Goal: Task Accomplishment & Management: Manage account settings

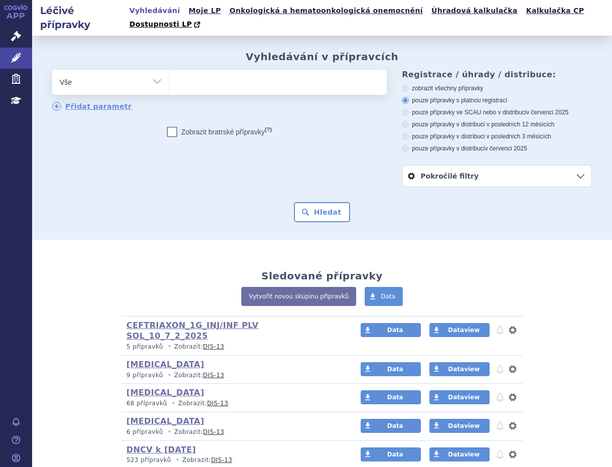
click at [181, 71] on ul at bounding box center [277, 80] width 214 height 21
click at [170, 71] on select at bounding box center [169, 81] width 1 height 25
paste input "SUKLS127214/2025"
type input "SUKLS127214/2025"
select select "SUKLS127214/2025"
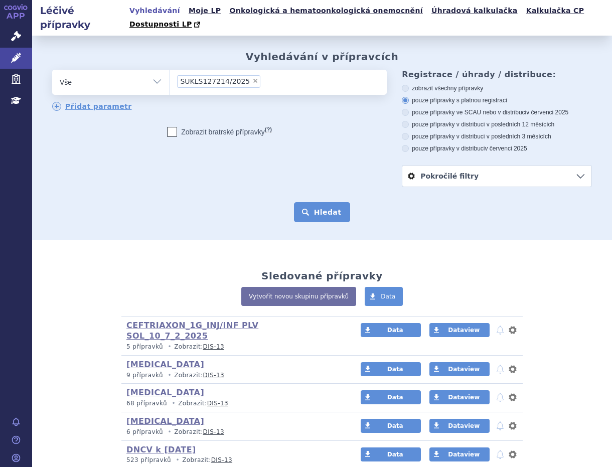
click at [303, 202] on button "Hledat" at bounding box center [322, 212] width 57 height 20
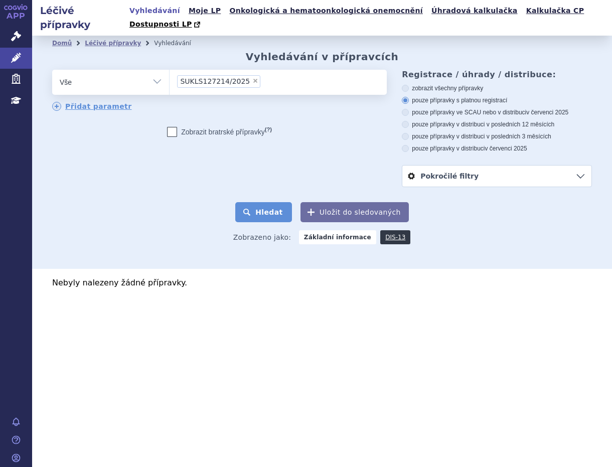
click at [278, 202] on button "Hledat" at bounding box center [263, 212] width 57 height 20
click at [262, 71] on ul "× SUKLS127214/2025" at bounding box center [278, 81] width 217 height 22
click at [170, 71] on select "SUKLS127214/2025" at bounding box center [169, 81] width 1 height 25
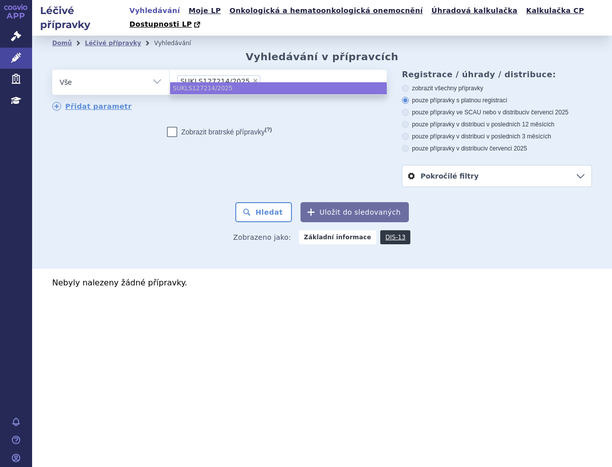
select select
type input "SUKLS127214/2025"
select select "SUKLS127214/2025"
click at [52, 32] on span "Správní řízení" at bounding box center [66, 36] width 68 height 21
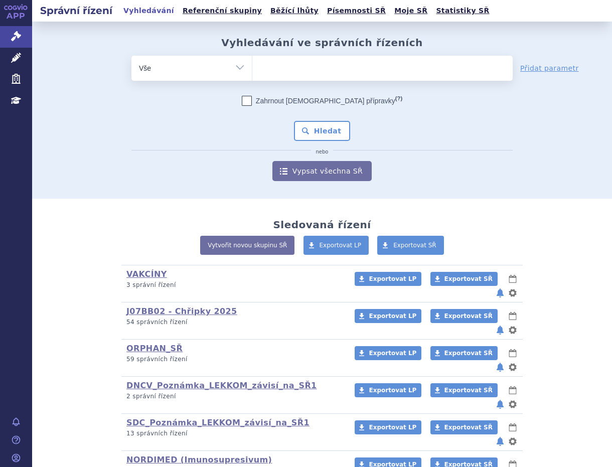
click at [323, 66] on ul at bounding box center [382, 66] width 260 height 21
click at [252, 66] on select at bounding box center [252, 67] width 1 height 25
paste input "SUKLS127214/2025"
type input "SUKLS127214/2025"
select select "SUKLS127214/2025"
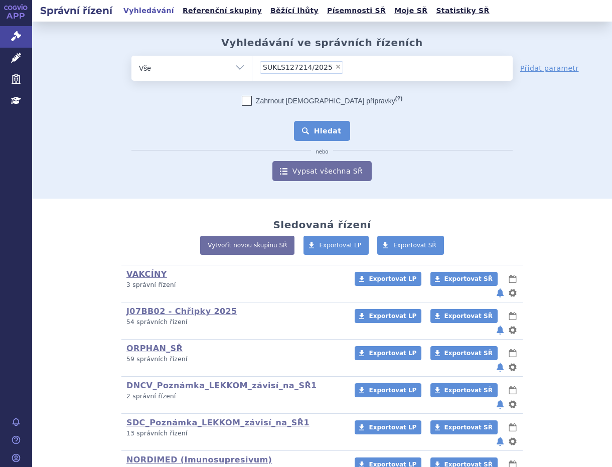
click at [318, 127] on button "Hledat" at bounding box center [322, 131] width 57 height 20
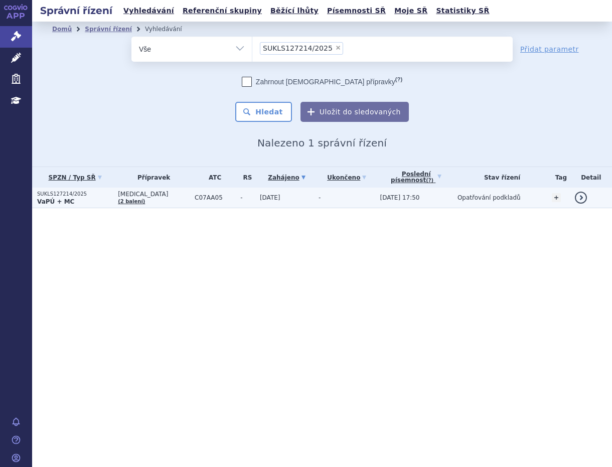
click at [153, 194] on span "PROPRANOLOL" at bounding box center [154, 194] width 72 height 7
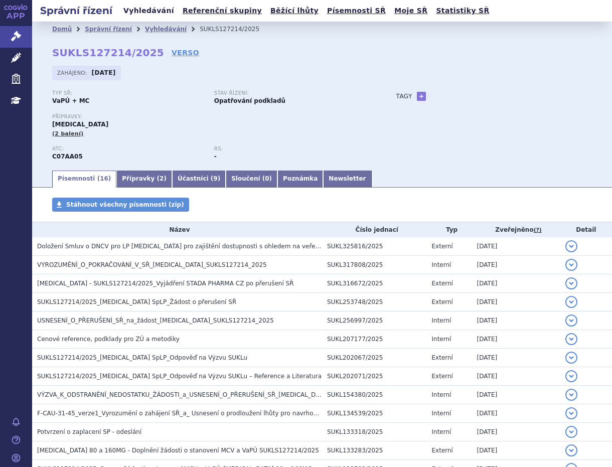
click at [137, 10] on link "Vyhledávání" at bounding box center [148, 11] width 57 height 14
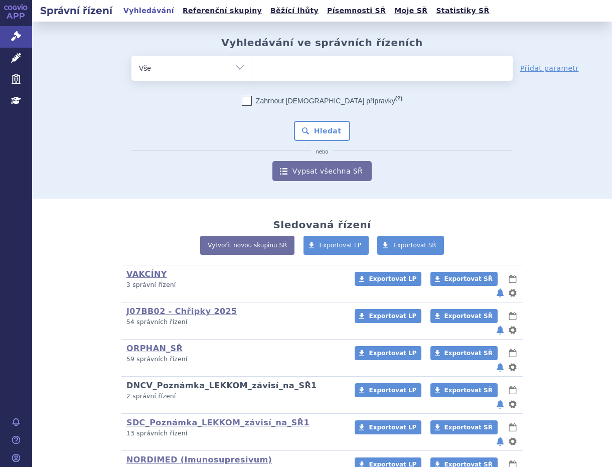
click at [194, 381] on link "DNCV_Poznámka_LEKKOM_závisí_na_SŘ1" at bounding box center [221, 386] width 191 height 10
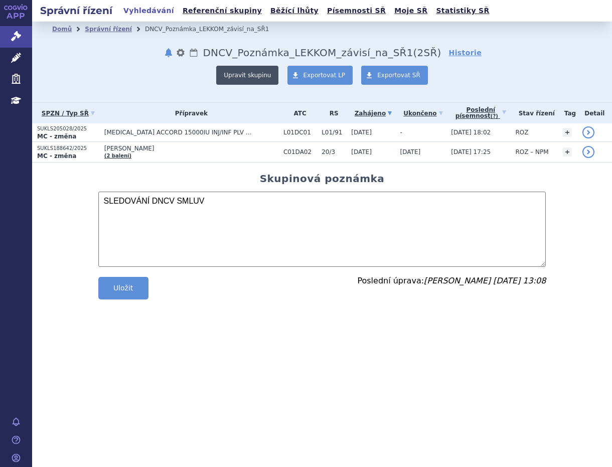
click at [264, 74] on button "Upravit skupinu" at bounding box center [247, 75] width 62 height 19
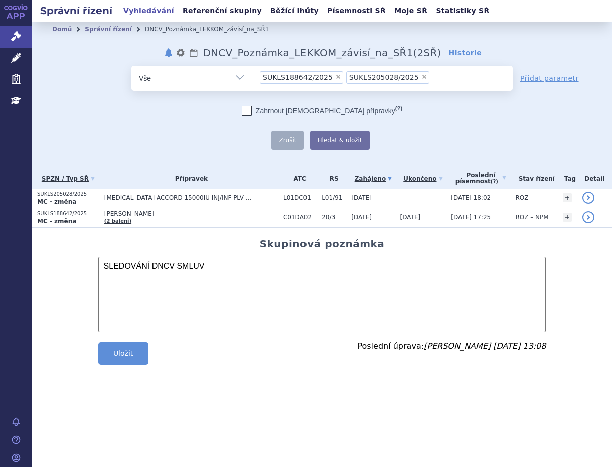
click at [427, 80] on ul "× SUKLS188642/2025 × SUKLS205028/2025" at bounding box center [382, 77] width 260 height 22
click at [252, 80] on select "SUKLS188642/2025 SUKLS205028/2025" at bounding box center [252, 77] width 1 height 25
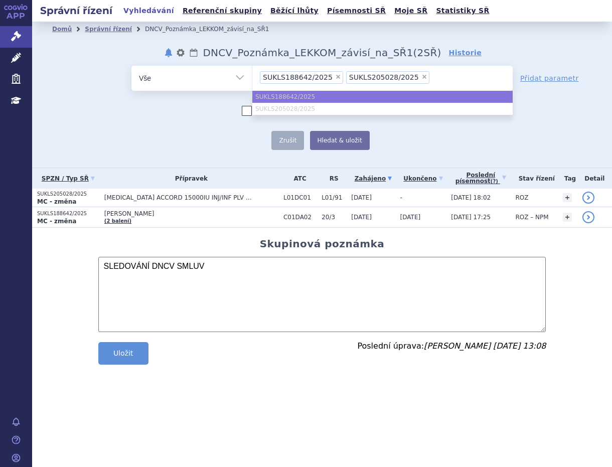
paste input "SUKLS127214/2025"
type input "SUKLS127214/2025"
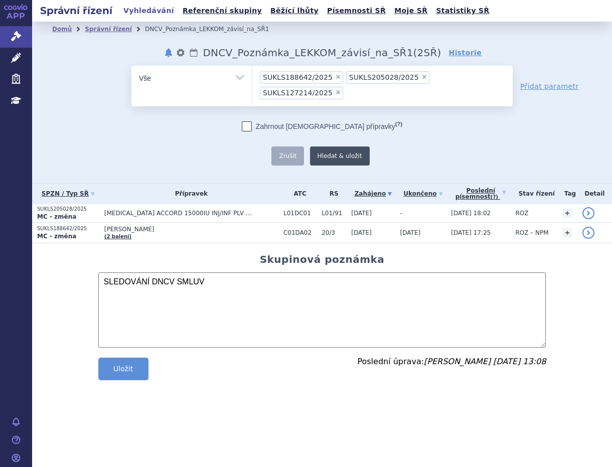
click at [332, 146] on button "Hledat & uložit" at bounding box center [340, 155] width 60 height 19
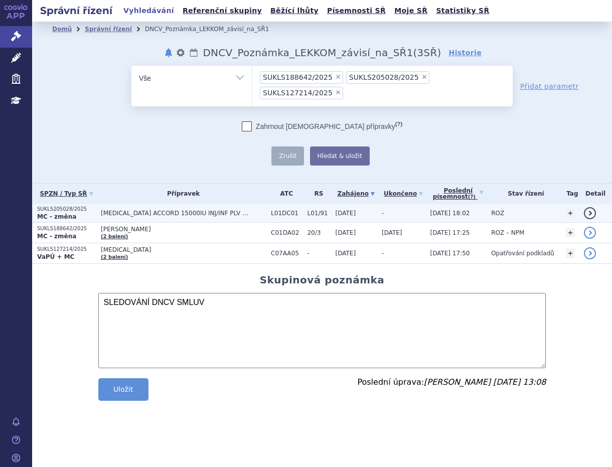
click at [152, 210] on span "BLEOMYCIN ACCORD 15000IU INJ/INF PLV SOL 1" at bounding box center [176, 213] width 150 height 7
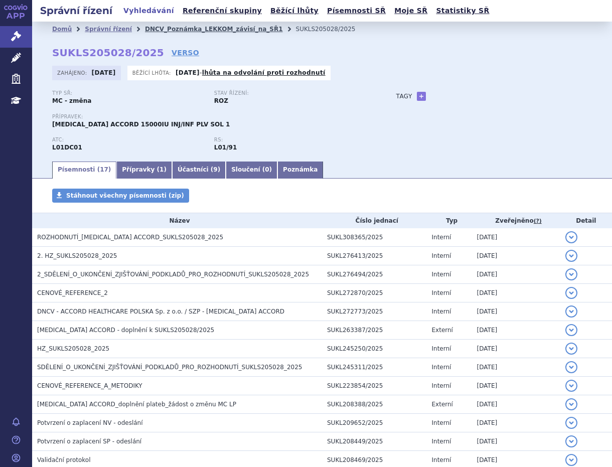
click at [194, 31] on link "DNCV_Poznámka_LEKKOM_závisí_na_SŘ1" at bounding box center [214, 29] width 138 height 7
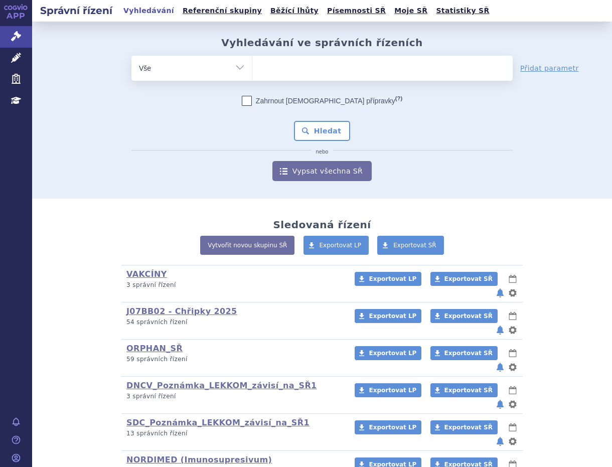
click at [274, 63] on ul at bounding box center [382, 66] width 260 height 21
click at [252, 63] on select at bounding box center [252, 67] width 1 height 25
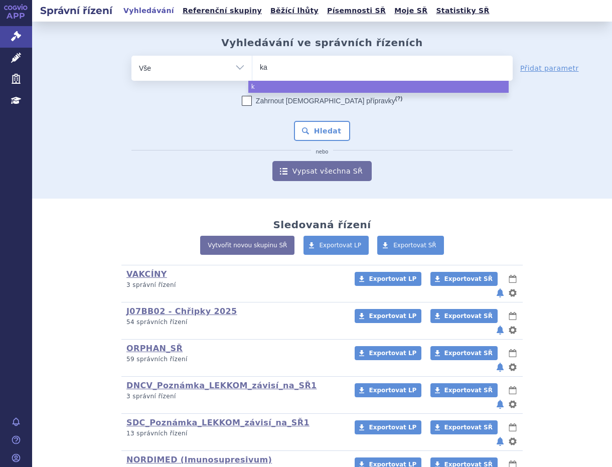
type input "kal"
type input "kaln"
type input "kalno"
type input "kalnorm"
type input "kalnormi"
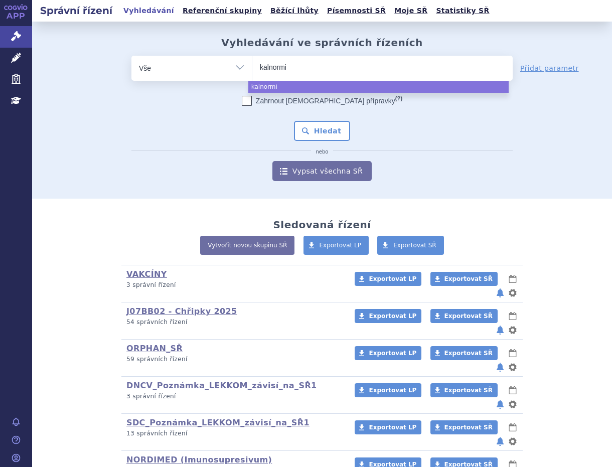
type input "kalnormin"
select select "kalnormin"
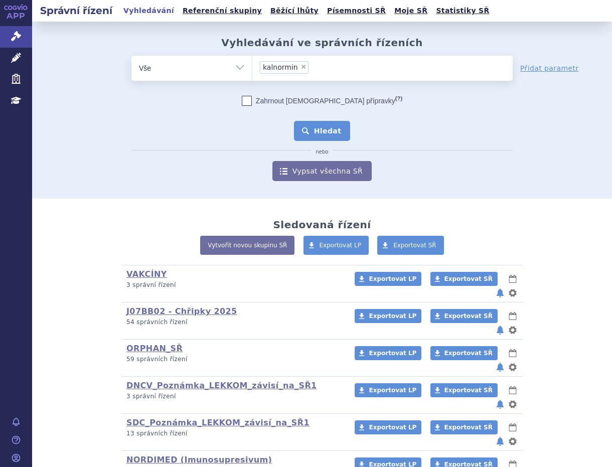
click at [314, 135] on button "Hledat" at bounding box center [322, 131] width 57 height 20
click at [284, 66] on ul at bounding box center [382, 66] width 260 height 21
click at [252, 66] on select at bounding box center [252, 67] width 1 height 25
paste input "0200935"
type input "0200935"
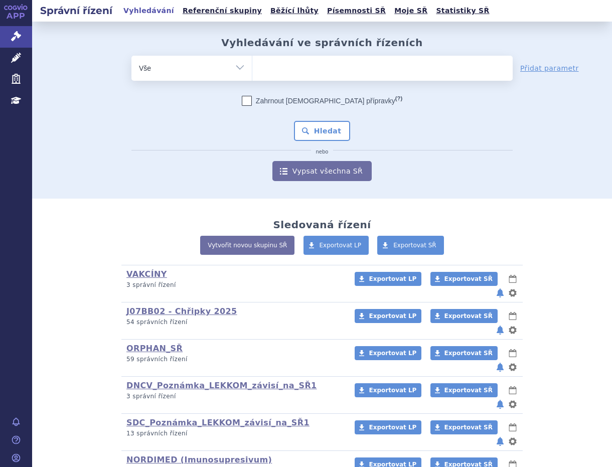
select select "0200935"
click at [312, 126] on button "Hledat" at bounding box center [322, 131] width 57 height 20
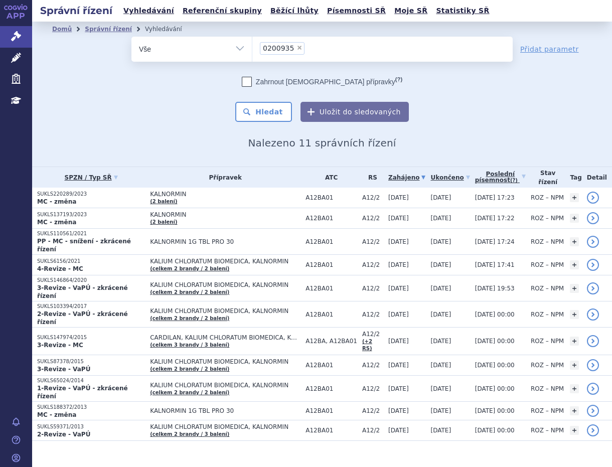
click at [296, 48] on span "×" at bounding box center [299, 48] width 6 height 6
click at [252, 48] on select "0200935" at bounding box center [252, 48] width 1 height 25
select select
click at [60, 56] on span "Léčivé přípravky" at bounding box center [72, 58] width 80 height 21
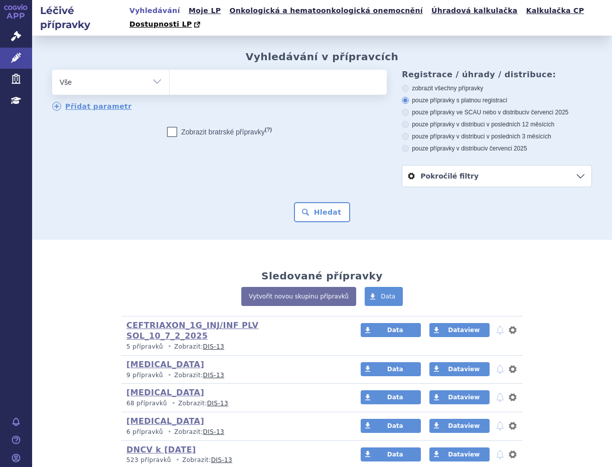
click at [221, 70] on ul at bounding box center [277, 80] width 214 height 21
click at [170, 69] on select at bounding box center [169, 81] width 1 height 25
paste input "0200935"
type input "0200935"
select select "0200935"
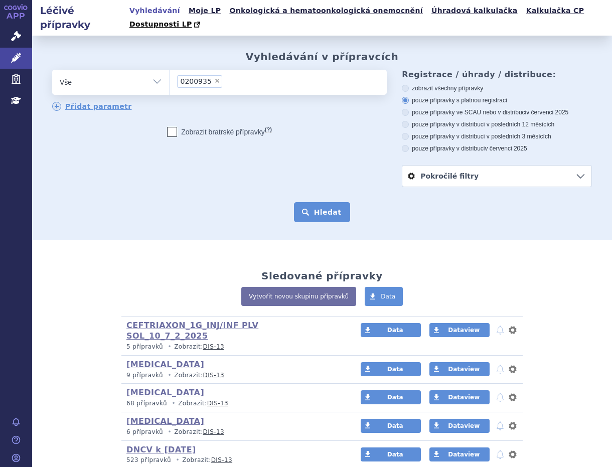
click at [323, 202] on button "Hledat" at bounding box center [322, 212] width 57 height 20
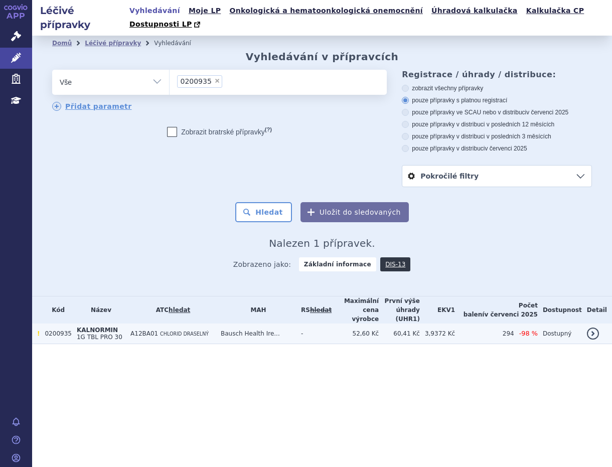
drag, startPoint x: 142, startPoint y: 314, endPoint x: 151, endPoint y: 317, distance: 10.2
click at [142, 330] on span "A12BA01" at bounding box center [144, 333] width 28 height 7
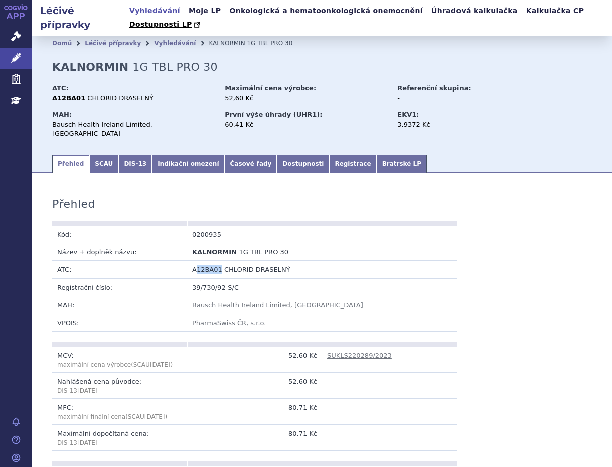
drag, startPoint x: 193, startPoint y: 248, endPoint x: 216, endPoint y: 249, distance: 23.1
click at [216, 261] on td "A12BA01 CHLORID DRASELNÝ" at bounding box center [322, 270] width 270 height 18
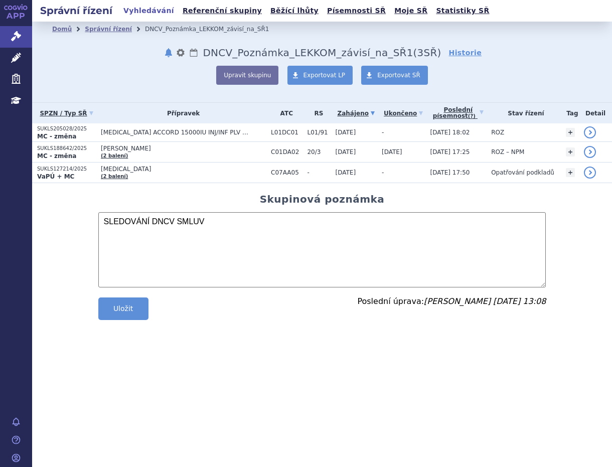
click at [230, 226] on textarea "SLEDOVÁNÍ DNCV SMLUV" at bounding box center [322, 249] width 448 height 75
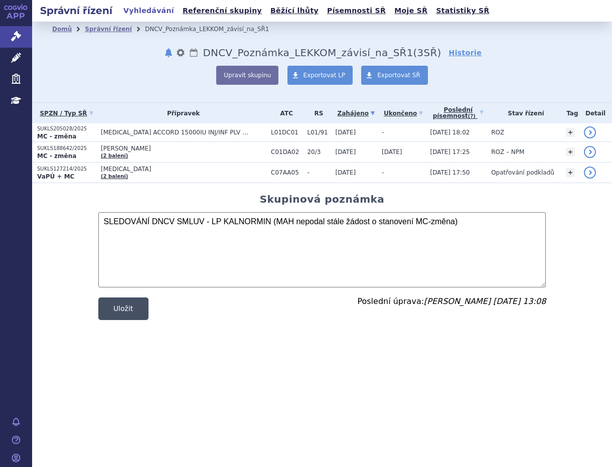
type textarea "SLEDOVÁNÍ DNCV SMLUV - LP KALNORMIN (MAH nepodal stále žádost o stanovení MC-zm…"
click at [129, 306] on button "Uložit" at bounding box center [123, 308] width 50 height 23
click at [234, 253] on textarea "SLEDOVÁNÍ DNCV SMLUV" at bounding box center [322, 249] width 448 height 75
